Goal: Transaction & Acquisition: Purchase product/service

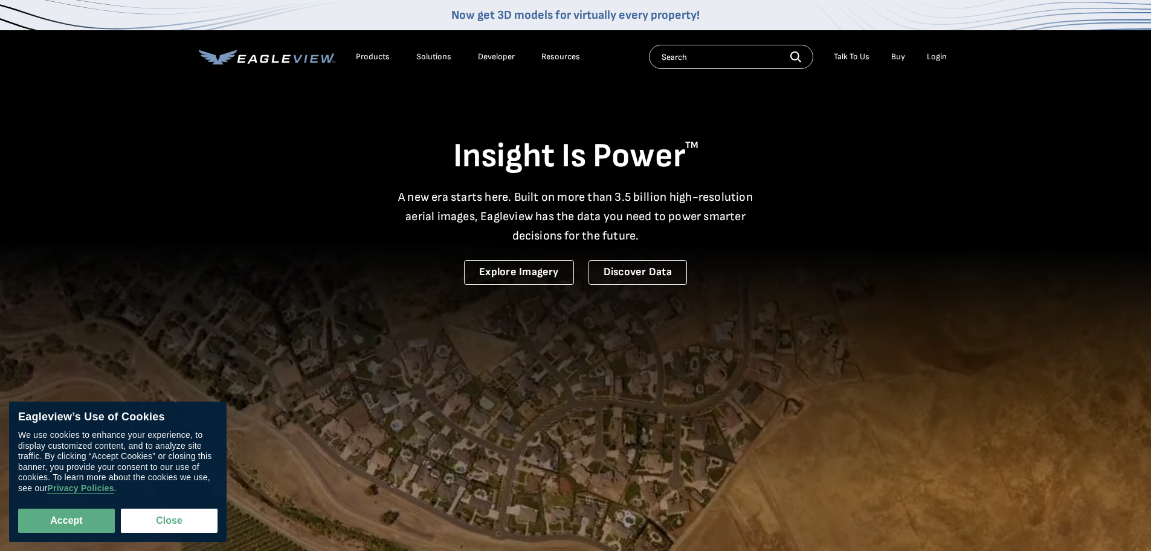
click at [940, 60] on div "Login" at bounding box center [937, 56] width 20 height 11
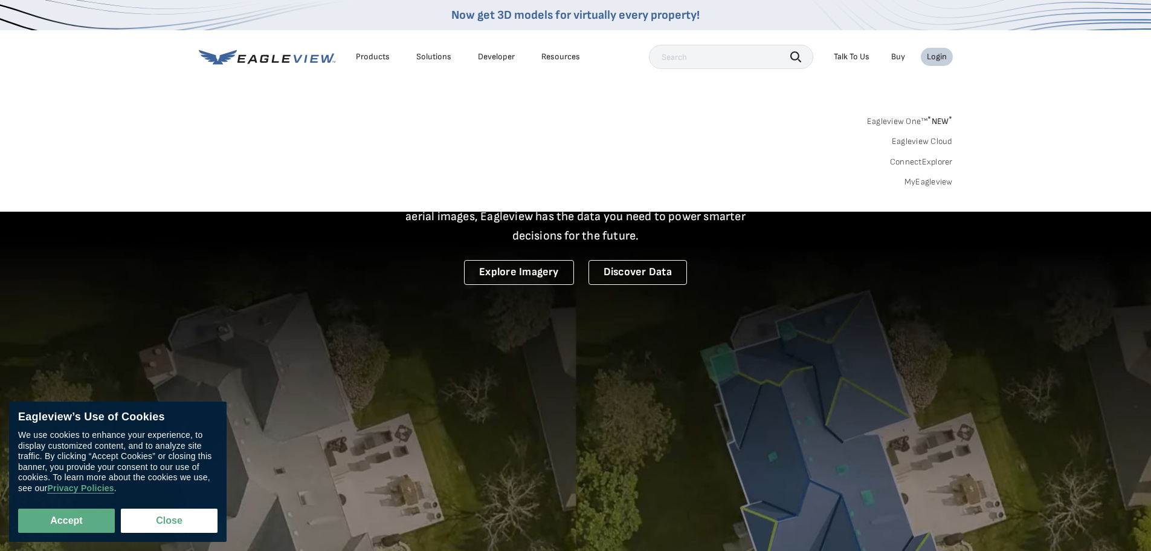
click at [919, 179] on link "MyEagleview" at bounding box center [929, 181] width 48 height 11
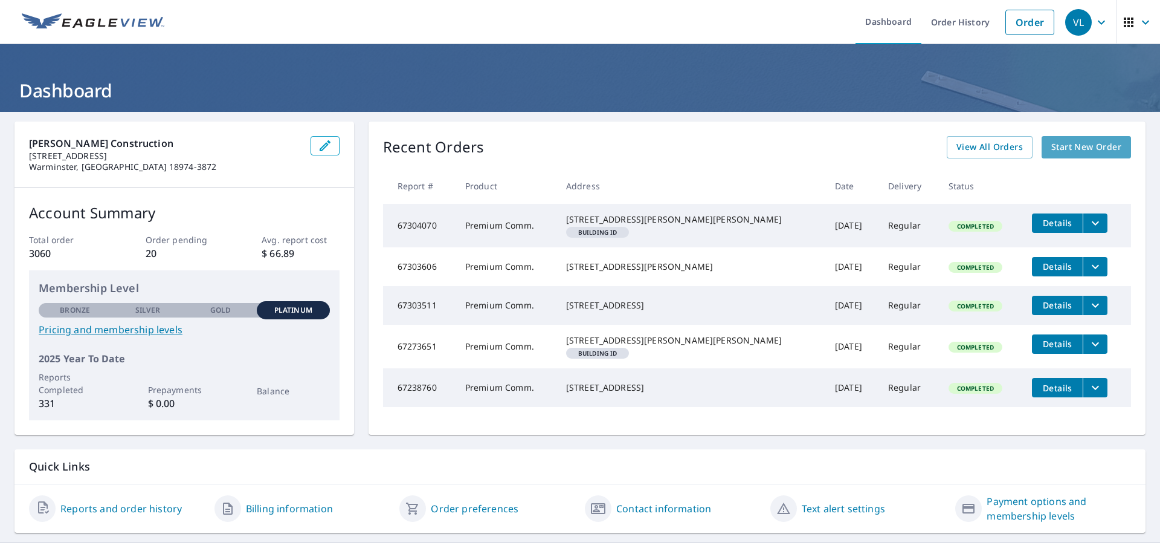
click at [1081, 144] on span "Start New Order" at bounding box center [1087, 147] width 70 height 15
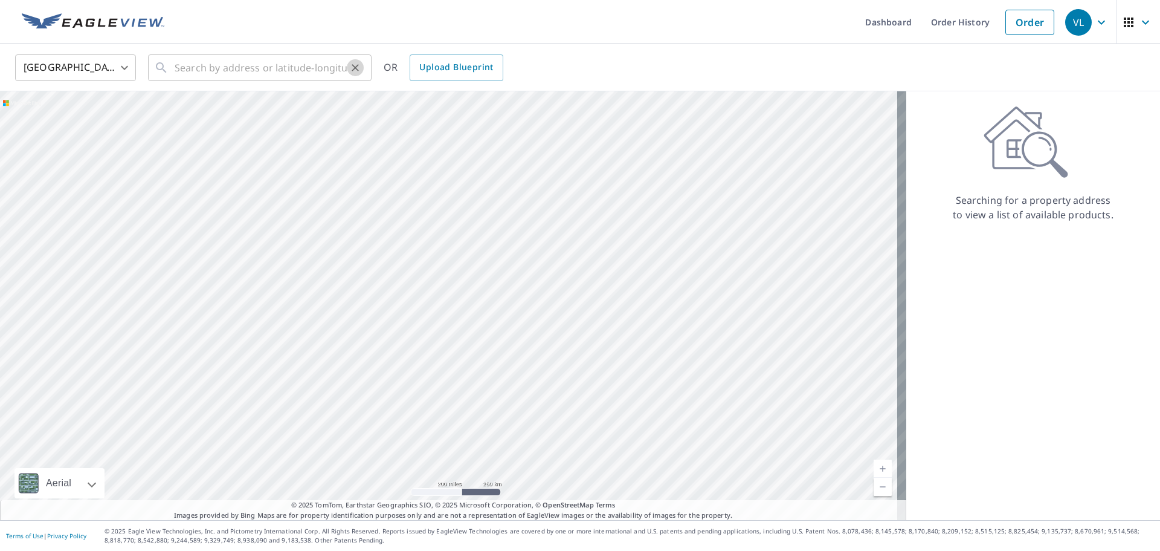
click at [352, 68] on icon "Clear" at bounding box center [355, 68] width 12 height 12
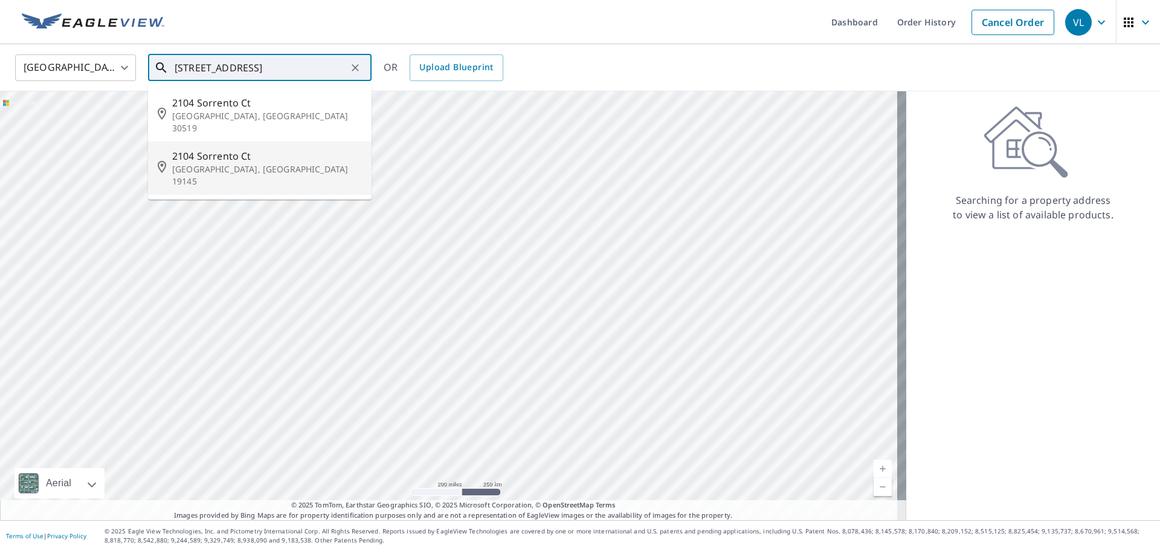
click at [251, 163] on p "[GEOGRAPHIC_DATA], [GEOGRAPHIC_DATA] 19145" at bounding box center [267, 175] width 190 height 24
type input "2104 Sorrento Ct Philadelphia, PA 19145"
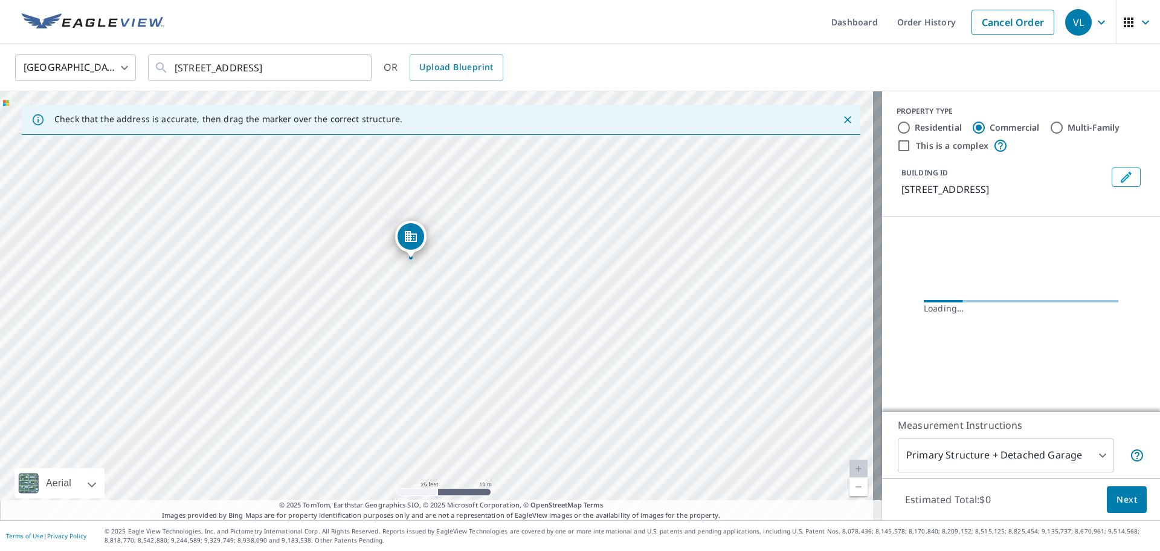
drag, startPoint x: 451, startPoint y: 321, endPoint x: 453, endPoint y: 402, distance: 81.0
click at [453, 402] on div "2104 Sorrento Ct Philadelphia, PA 19145" at bounding box center [441, 305] width 882 height 428
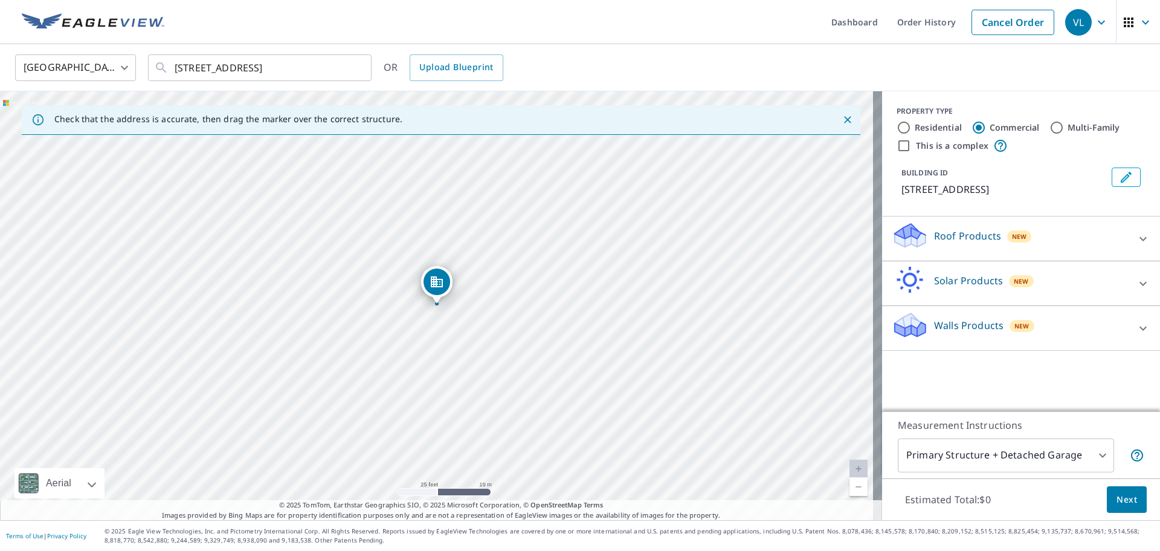
click at [963, 239] on p "Roof Products" at bounding box center [967, 235] width 67 height 15
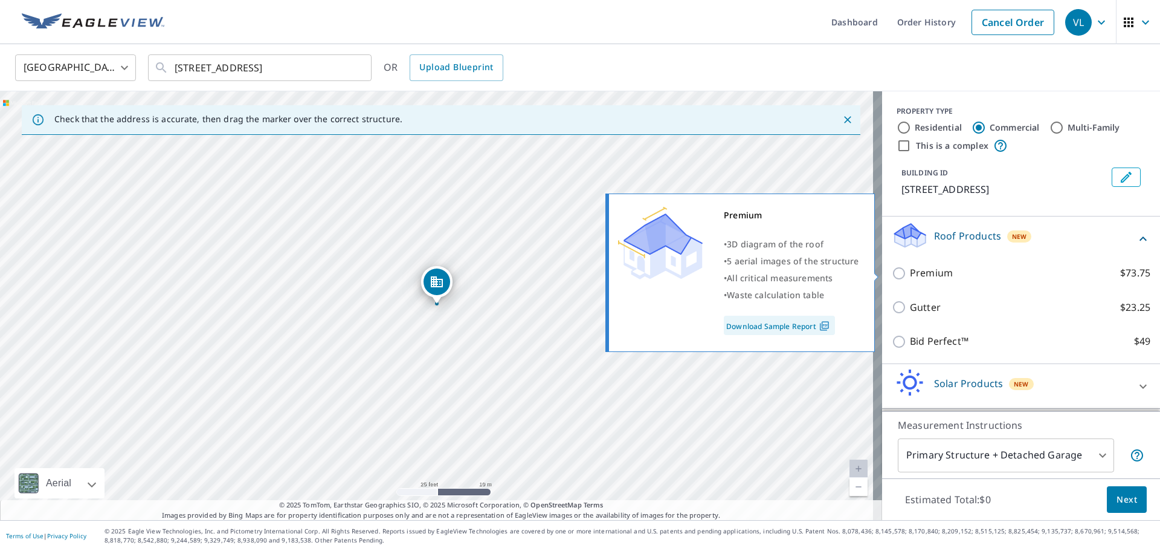
click at [925, 274] on p "Premium" at bounding box center [931, 272] width 43 height 15
click at [910, 274] on input "Premium $73.75" at bounding box center [901, 273] width 18 height 15
checkbox input "true"
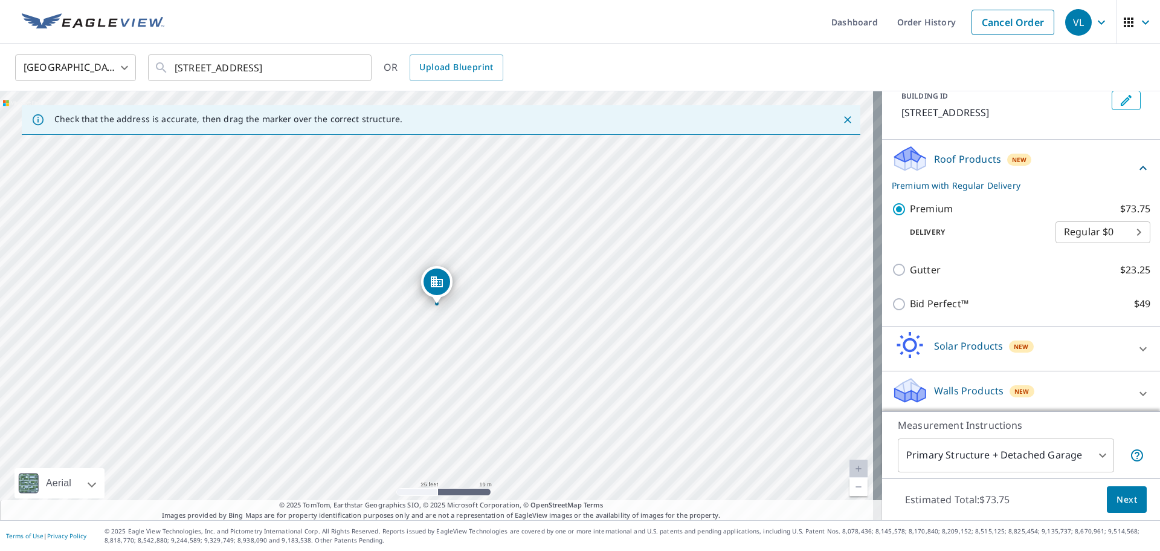
scroll to position [82, 0]
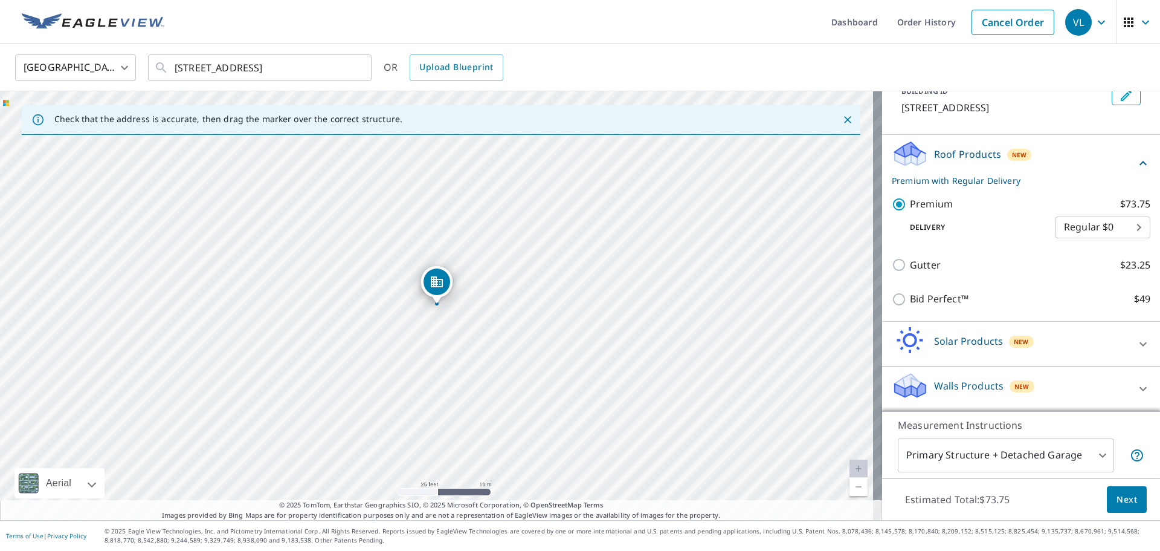
click at [1122, 500] on span "Next" at bounding box center [1127, 499] width 21 height 15
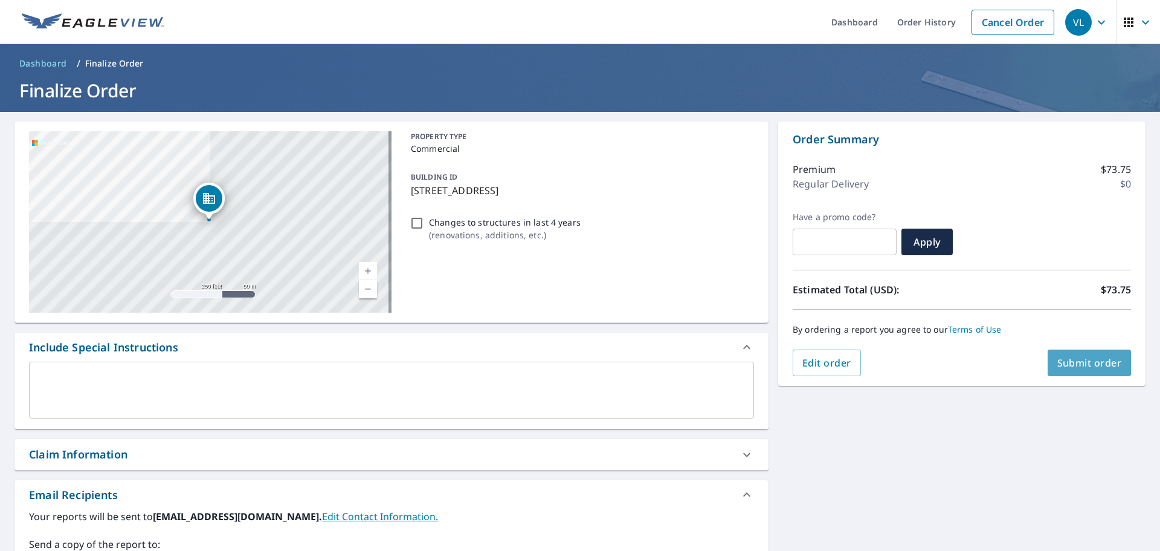
click at [1064, 357] on span "Submit order" at bounding box center [1090, 362] width 65 height 13
checkbox input "true"
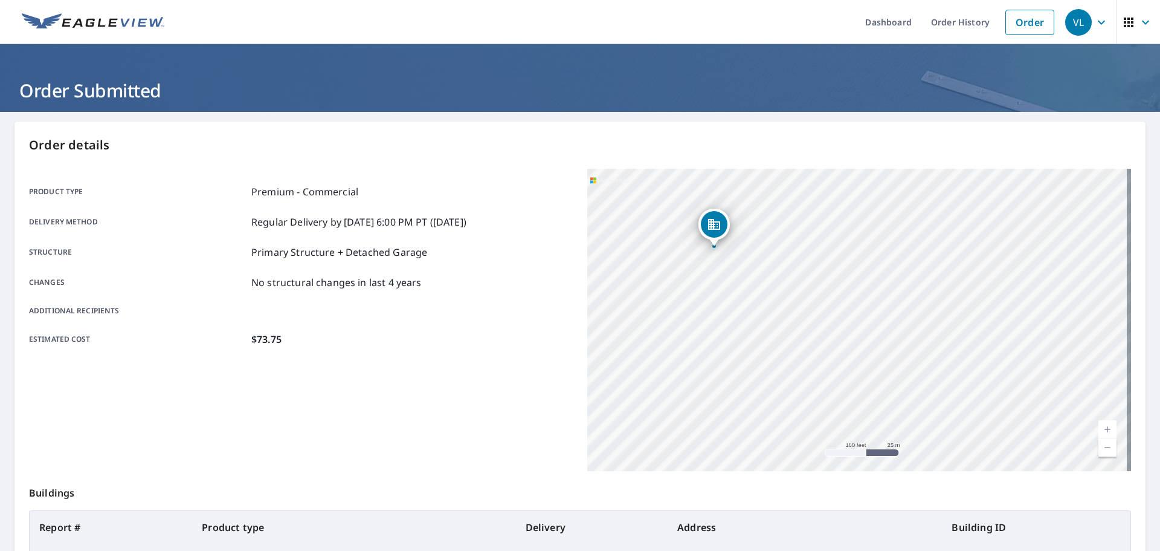
drag, startPoint x: 884, startPoint y: 411, endPoint x: 971, endPoint y: 371, distance: 95.2
click at [966, 371] on div "2104 Sorrento Ct Philadelphia, PA 19145" at bounding box center [859, 320] width 544 height 302
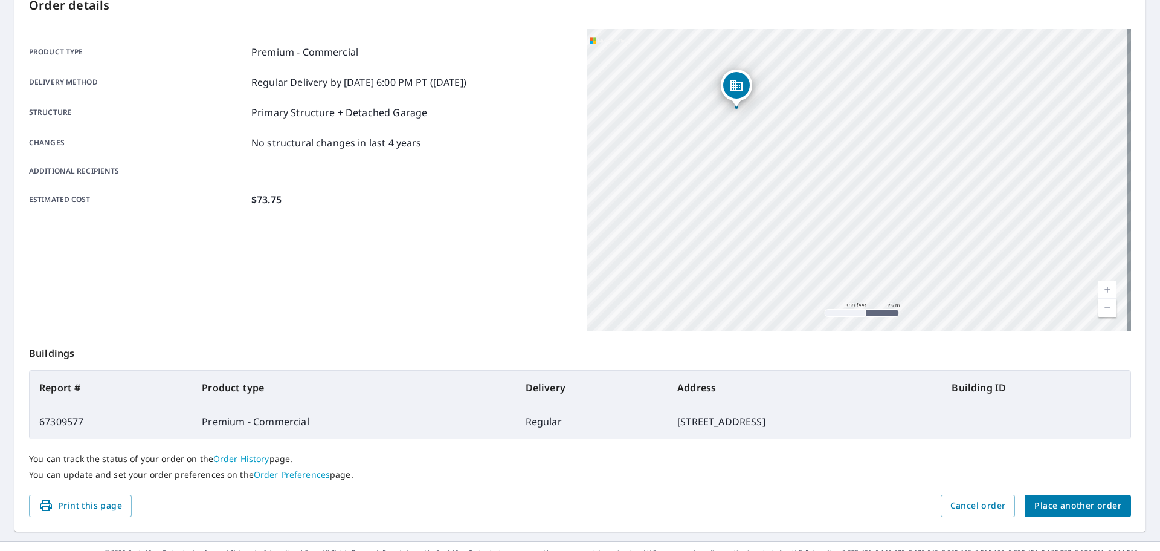
scroll to position [161, 0]
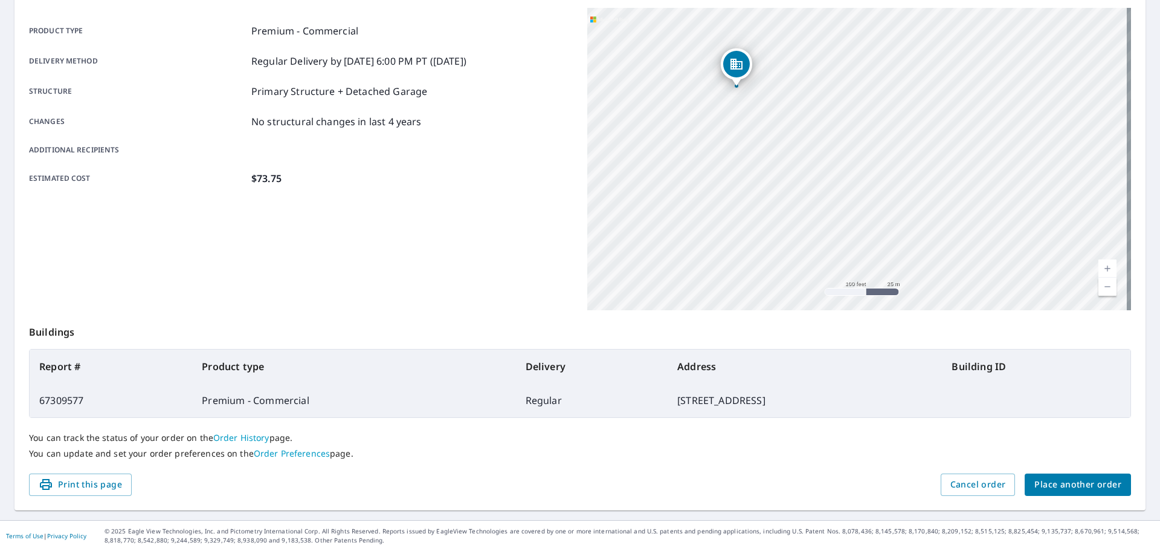
click at [1102, 482] on span "Place another order" at bounding box center [1078, 484] width 87 height 15
